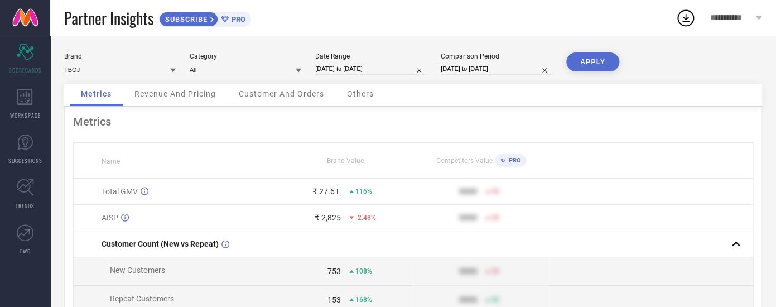
click at [353, 71] on input "[DATE] to [DATE]" at bounding box center [371, 69] width 112 height 12
select select "8"
select select "2025"
select select "9"
select select "2025"
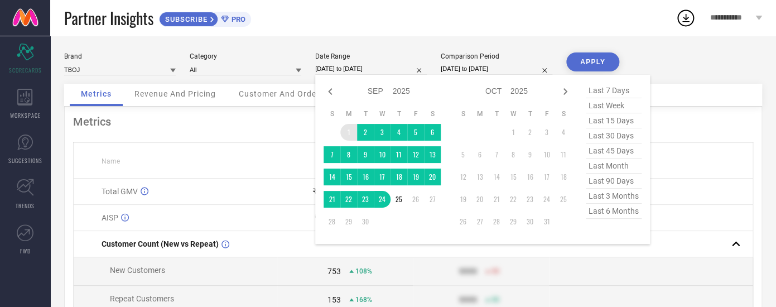
click at [345, 133] on td "1" at bounding box center [348, 132] width 17 height 17
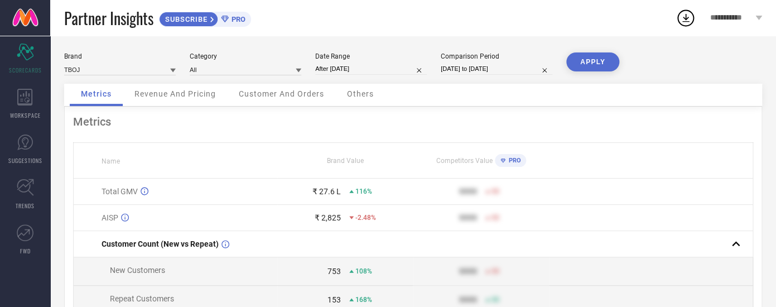
type input "01-09-2025 to 25-09-2025"
click at [578, 59] on button "APPLY" at bounding box center [592, 61] width 53 height 19
click at [191, 88] on div "Revenue And Pricing" at bounding box center [175, 95] width 104 height 22
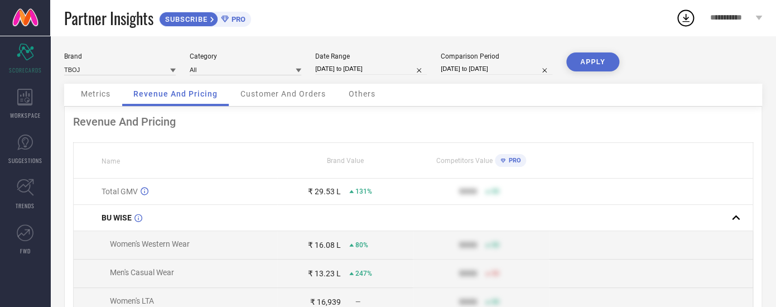
click at [112, 95] on div "Metrics" at bounding box center [96, 95] width 52 height 22
